Goal: Task Accomplishment & Management: Use online tool/utility

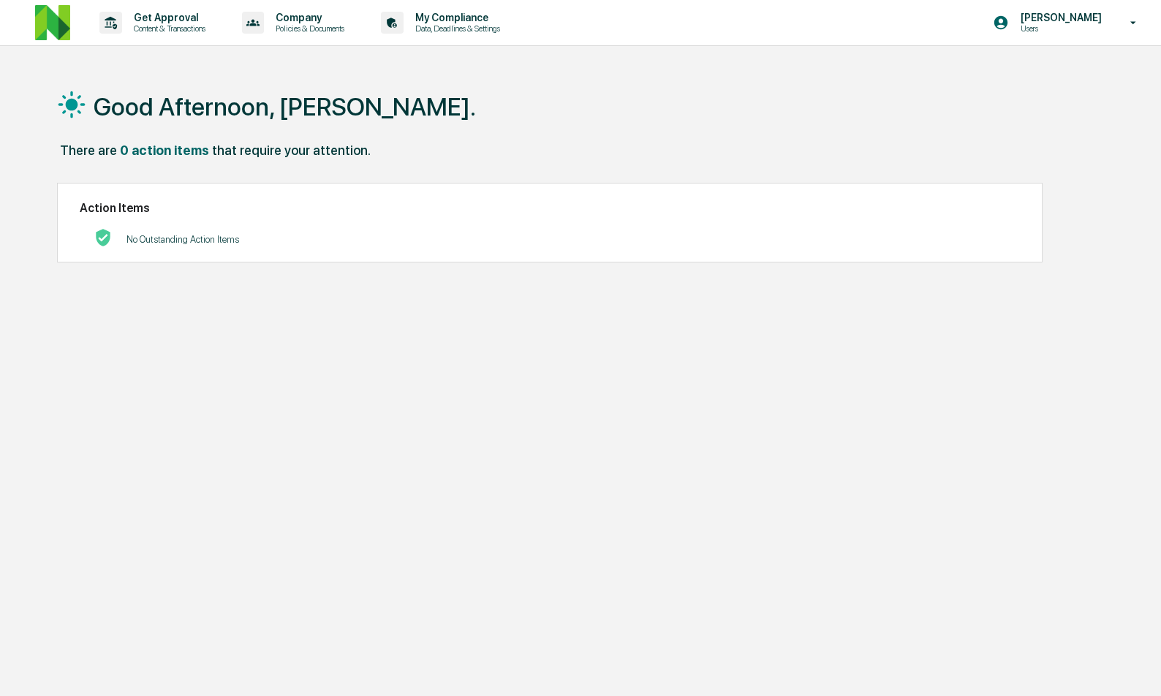
click at [169, 29] on p "Content & Transactions" at bounding box center [167, 28] width 91 height 10
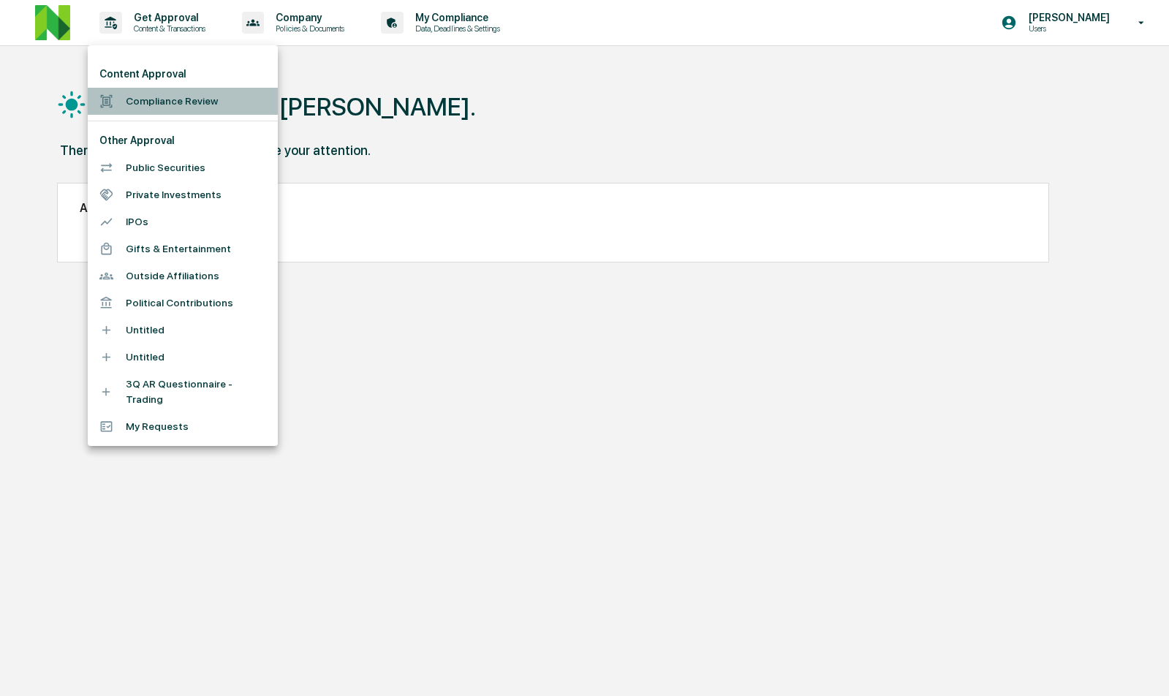
click at [183, 105] on li "Compliance Review" at bounding box center [183, 101] width 190 height 27
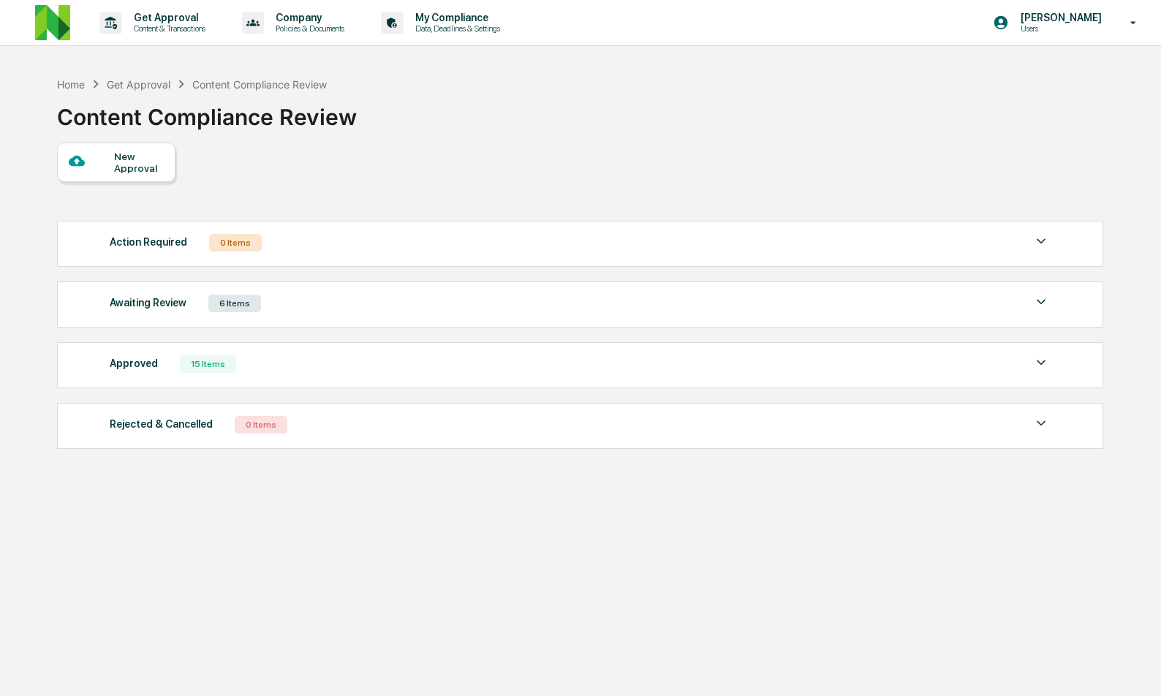
click at [303, 314] on div "Awaiting Review 6 Items" at bounding box center [580, 303] width 940 height 20
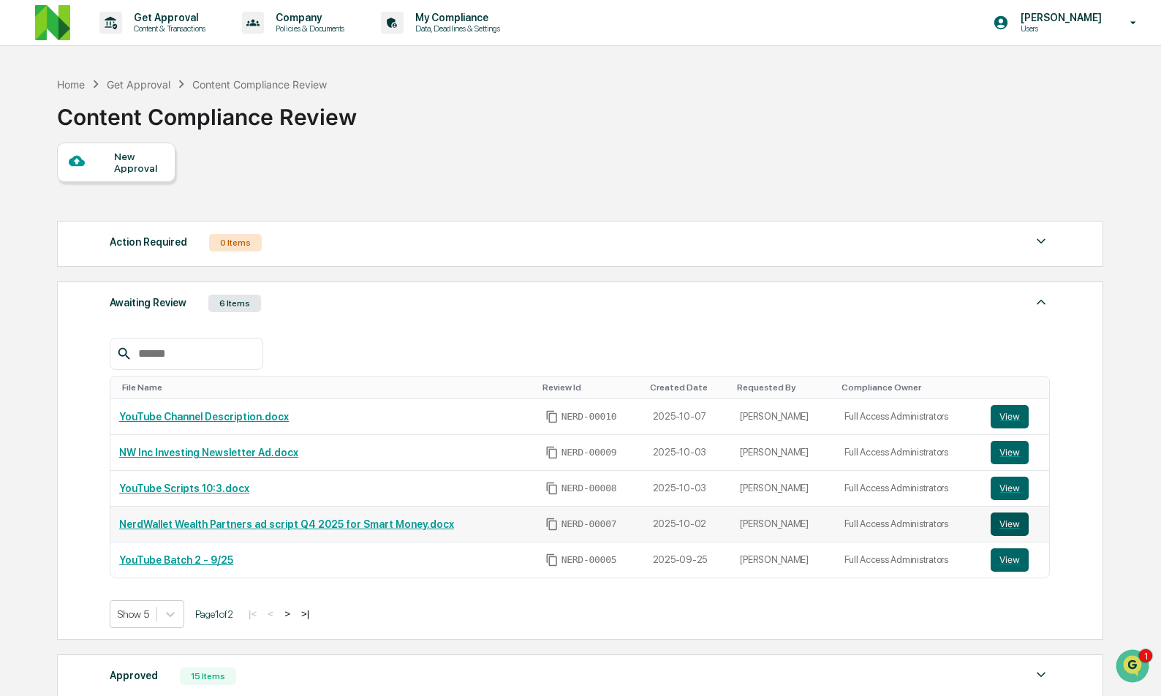
click at [997, 531] on button "View" at bounding box center [1010, 523] width 38 height 23
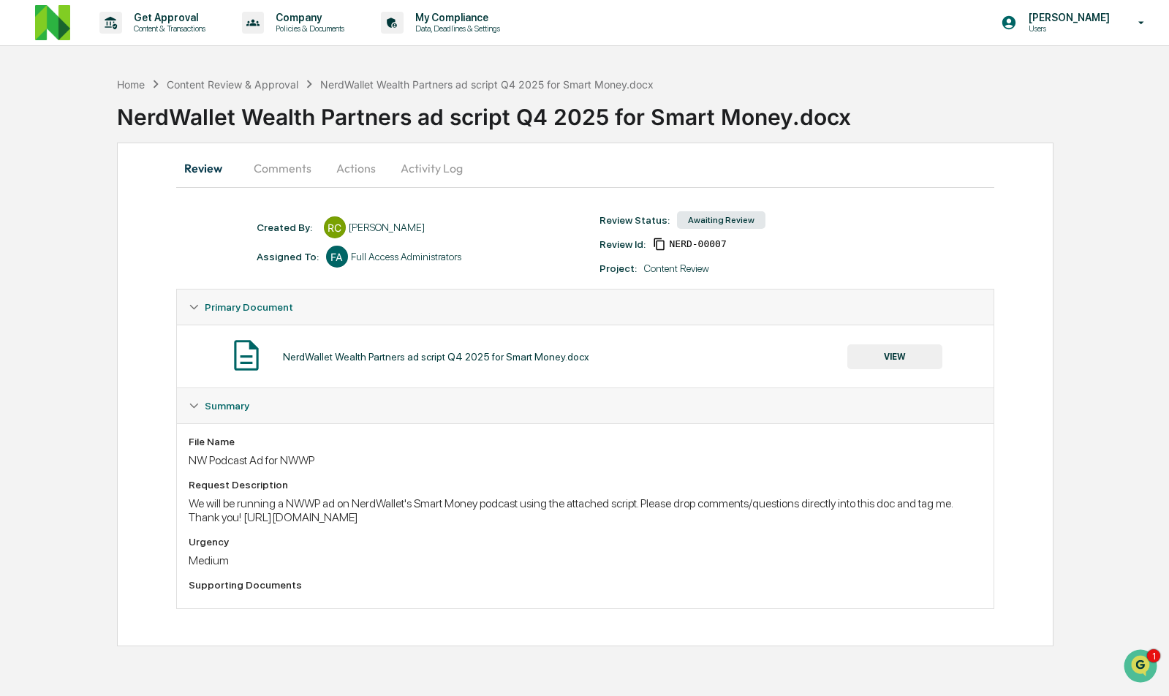
click at [298, 173] on button "Comments" at bounding box center [282, 168] width 81 height 35
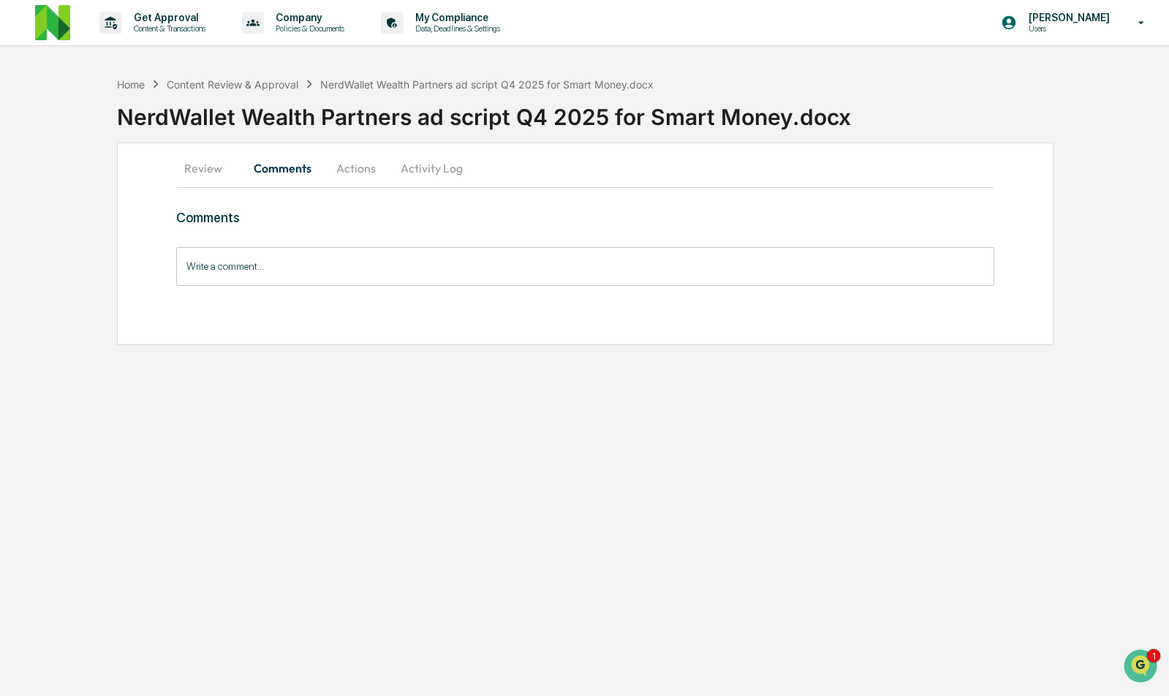
click at [211, 175] on button "Review" at bounding box center [209, 168] width 66 height 35
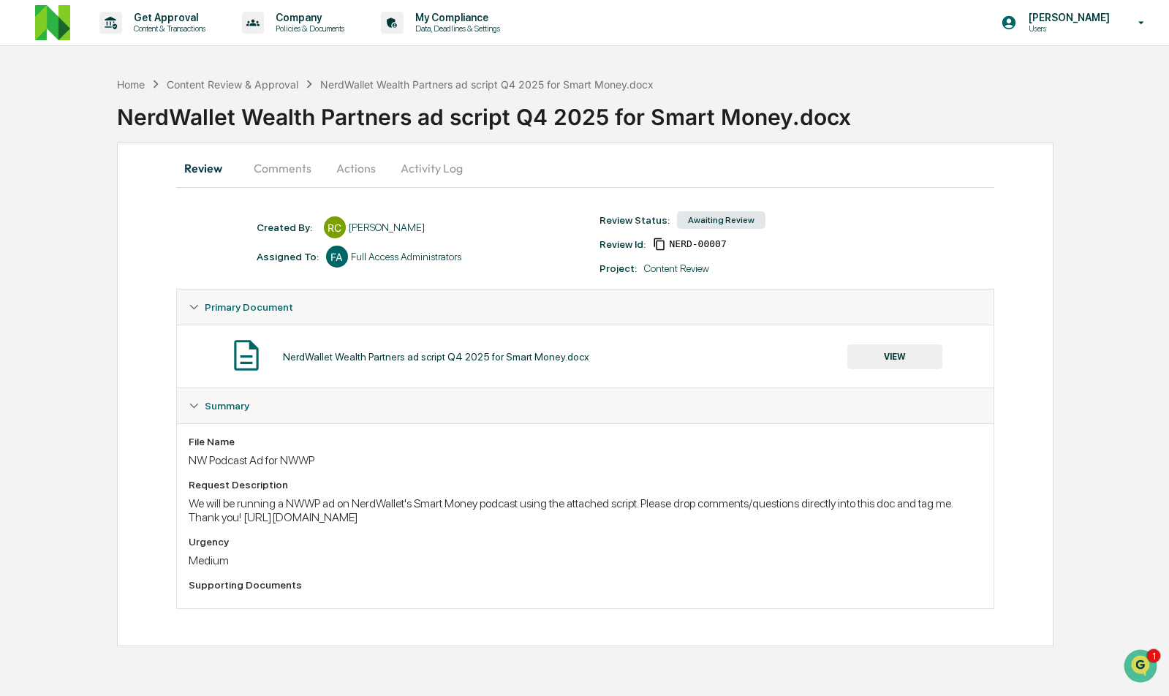
click at [317, 521] on div "We will be running a NWWP ad on NerdWallet's Smart Money podcast using the atta…" at bounding box center [585, 510] width 793 height 28
drag, startPoint x: 314, startPoint y: 521, endPoint x: 986, endPoint y: 518, distance: 671.8
click at [986, 518] on div "File Name NW Podcast Ad for NWWP Request Description We will be running a NWWP …" at bounding box center [585, 515] width 817 height 185
copy div "[URL][DOMAIN_NAME]"
click at [213, 92] on div "NerdWallet Wealth Partners ad script Q4 2025 for Smart Money.docx" at bounding box center [643, 111] width 1052 height 38
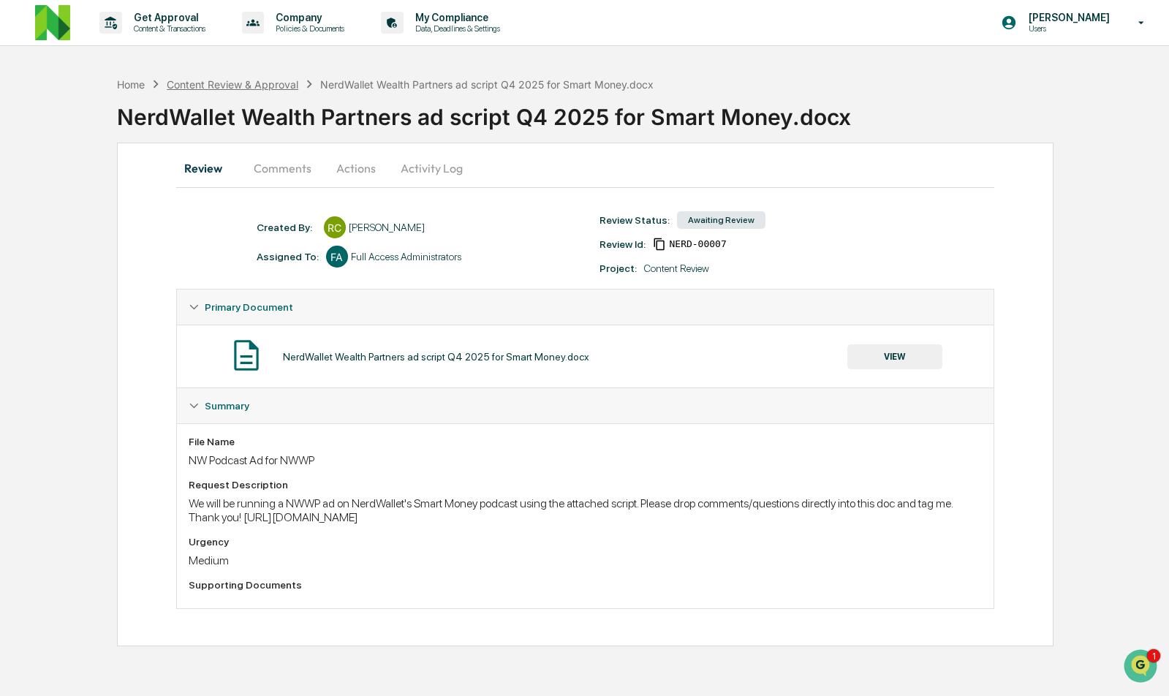
click at [224, 82] on div "Content Review & Approval" at bounding box center [233, 84] width 132 height 12
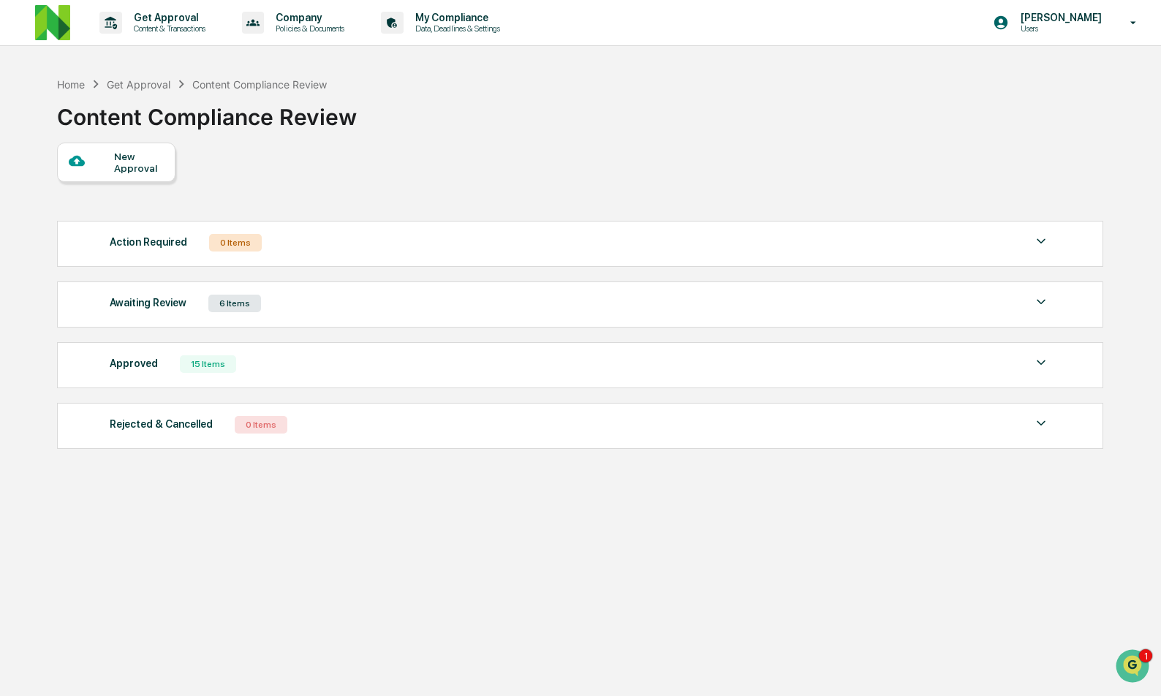
click at [188, 362] on div "15 Items" at bounding box center [208, 364] width 56 height 18
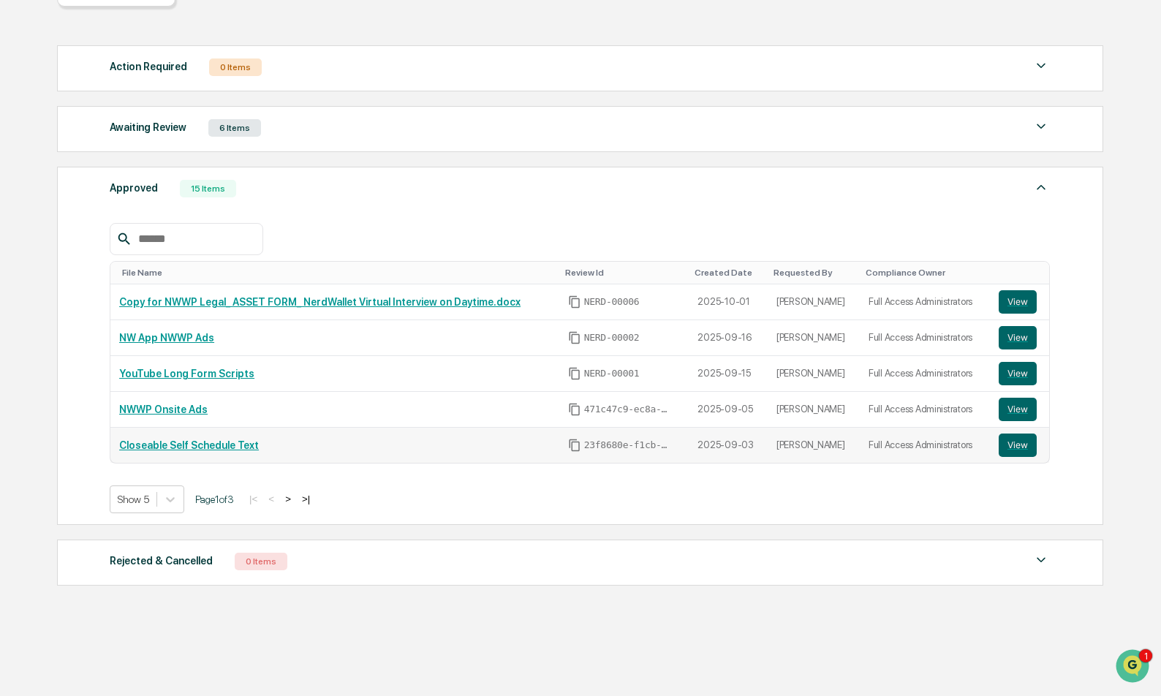
scroll to position [182, 0]
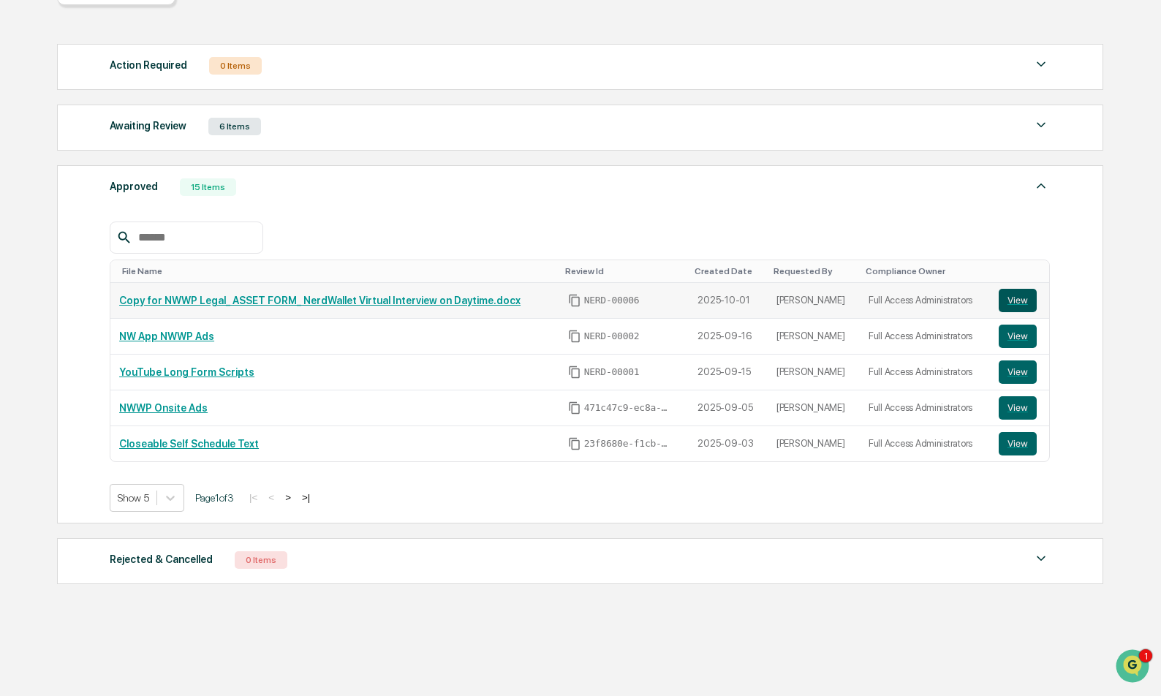
click at [1029, 295] on button "View" at bounding box center [1018, 300] width 38 height 23
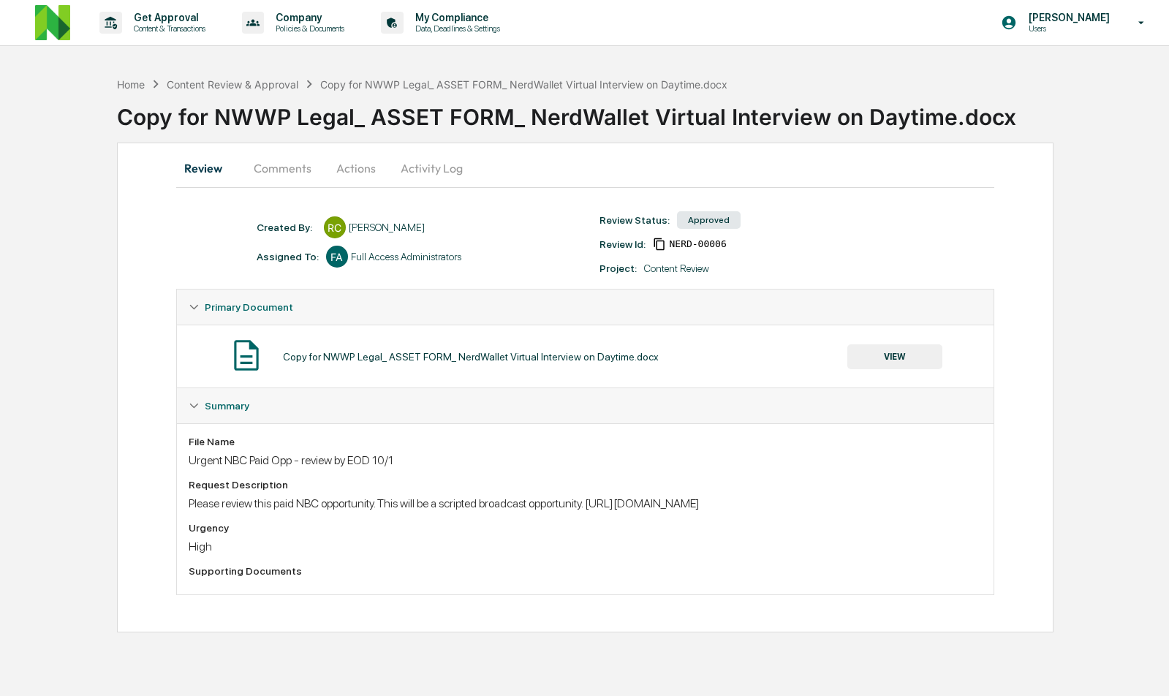
drag, startPoint x: 189, startPoint y: 522, endPoint x: 189, endPoint y: 529, distance: 7.3
click at [189, 529] on div "File Name Urgent NBC Paid Opp - review by EOD 10/1 Request Description Please r…" at bounding box center [585, 509] width 793 height 147
copy div "https://docs.google.com/document/d/1qvMHXptc2oxtDcuo64weJvyUvMpbku0KvMkbyj0i8AU…"
